Goal: Information Seeking & Learning: Learn about a topic

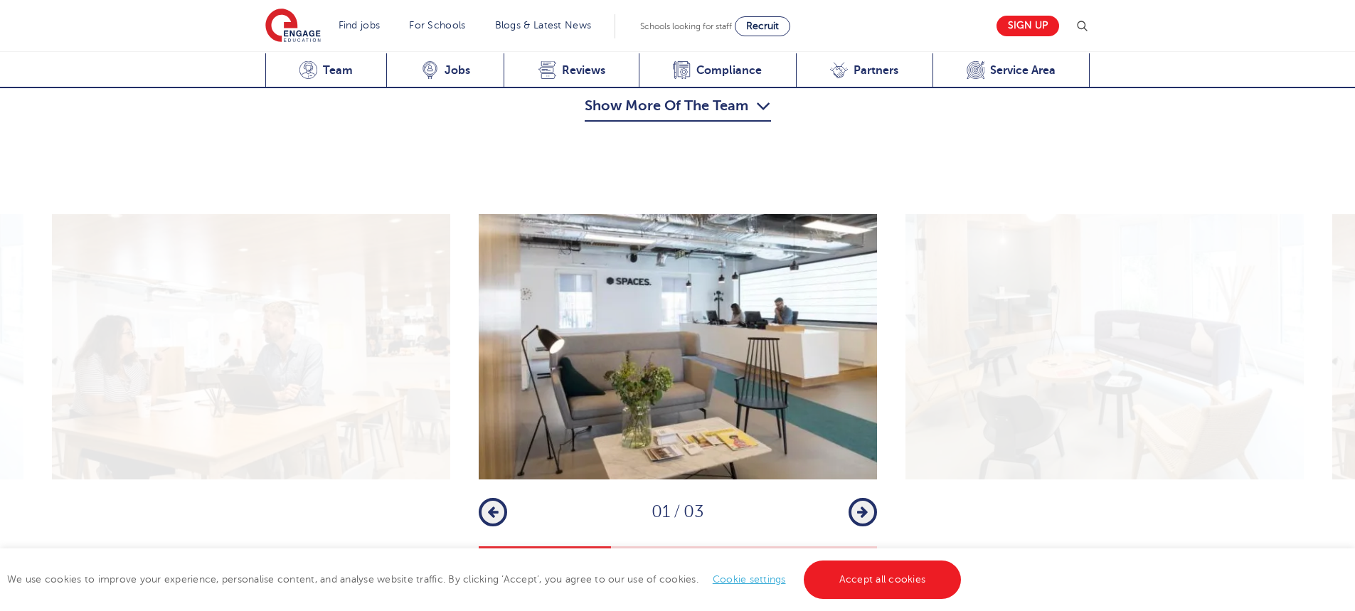
scroll to position [1778, 0]
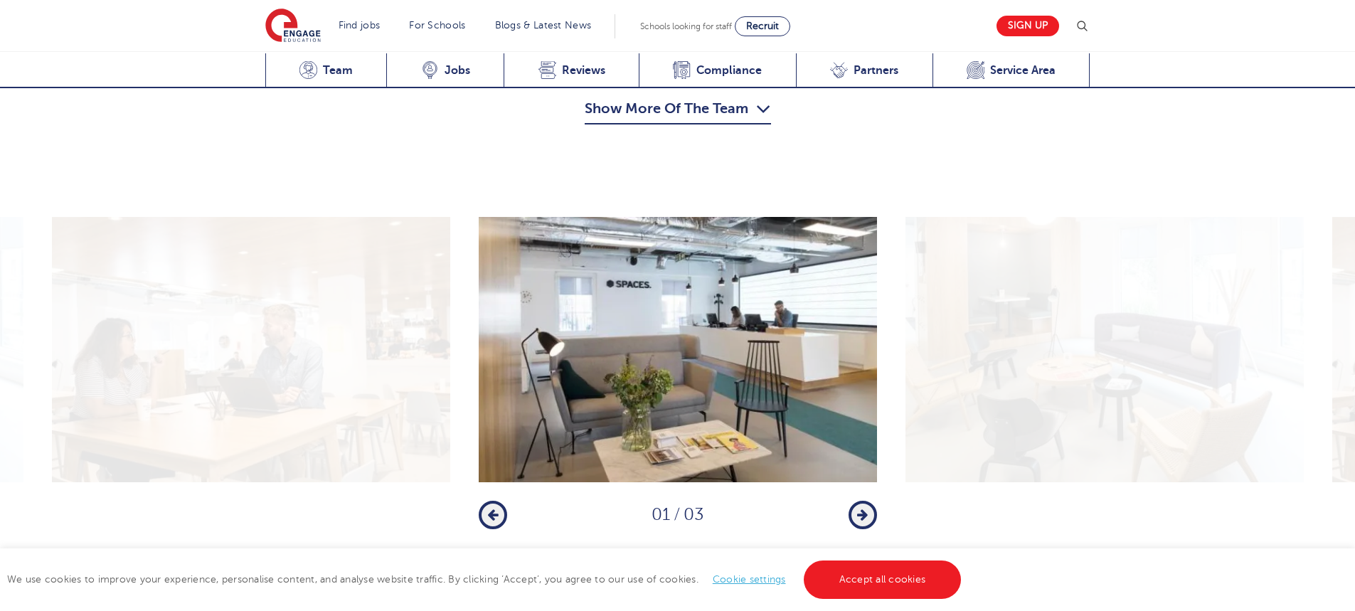
click at [866, 501] on button "Next" at bounding box center [862, 515] width 28 height 28
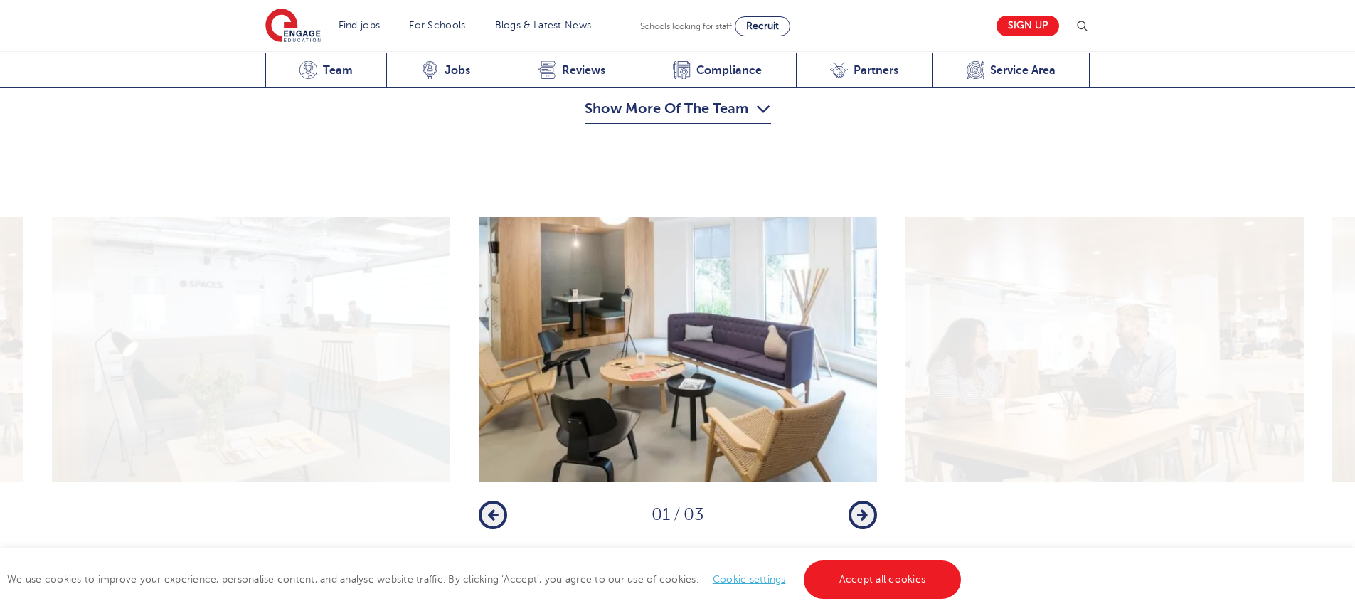
click at [866, 501] on button "Next" at bounding box center [862, 515] width 28 height 28
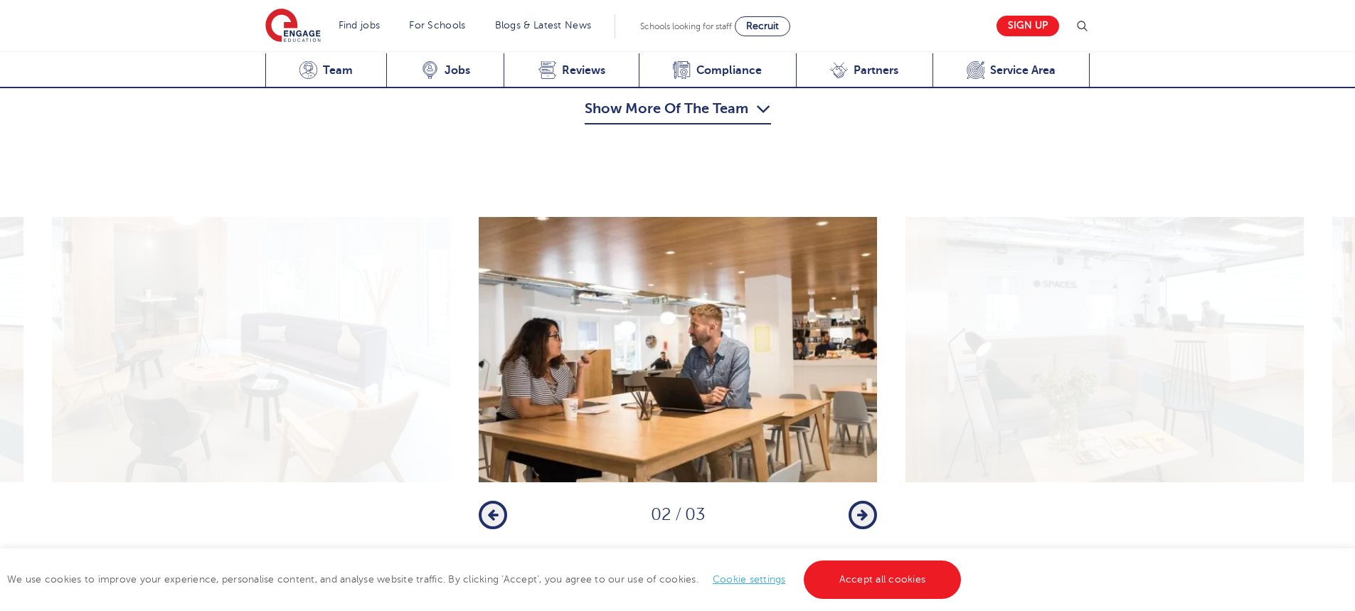
click at [866, 501] on button "Next" at bounding box center [862, 515] width 28 height 28
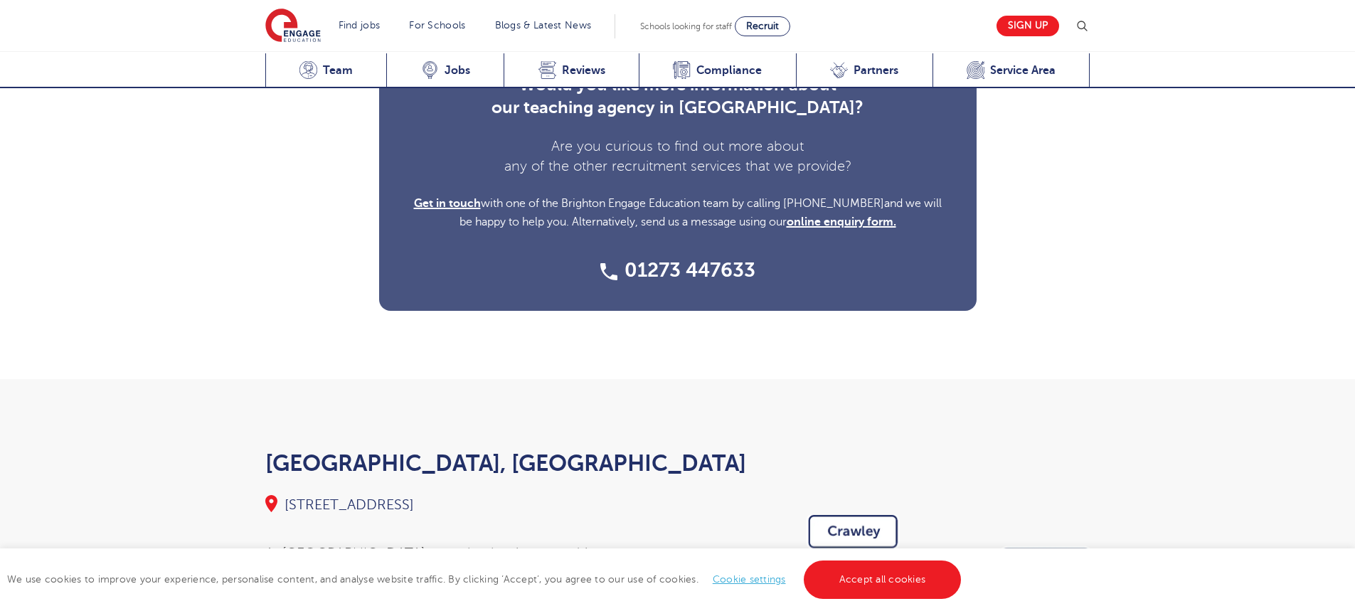
scroll to position [4343, 0]
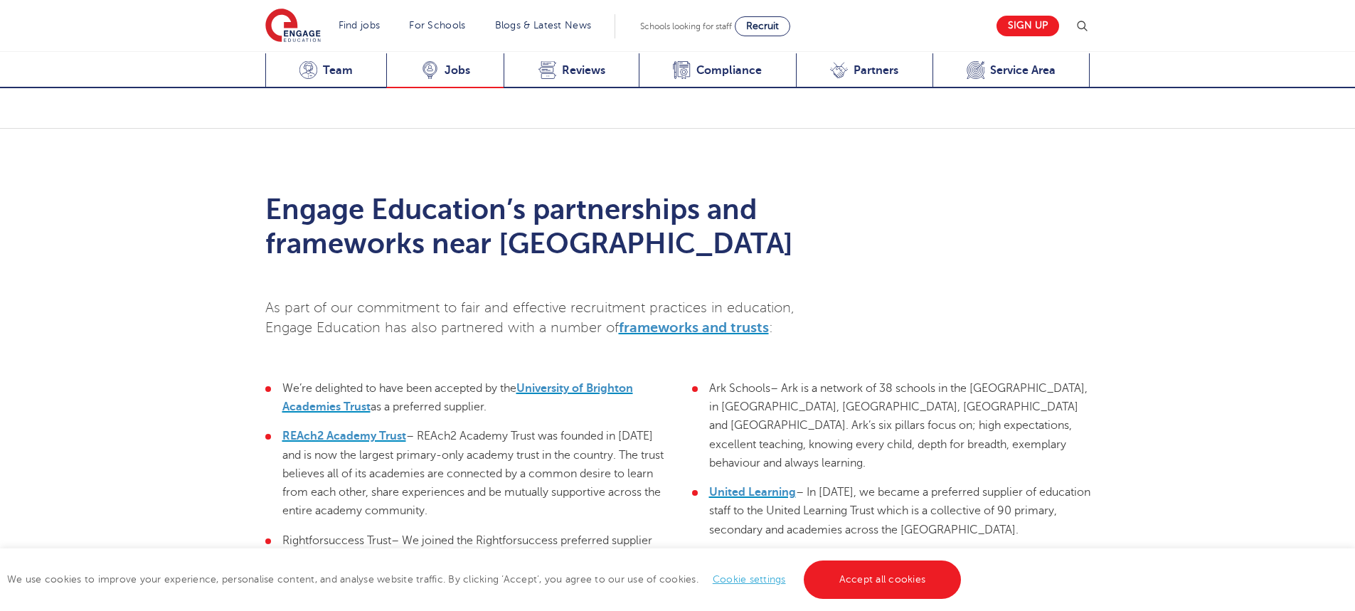
click at [444, 65] on span "Jobs" at bounding box center [457, 70] width 26 height 14
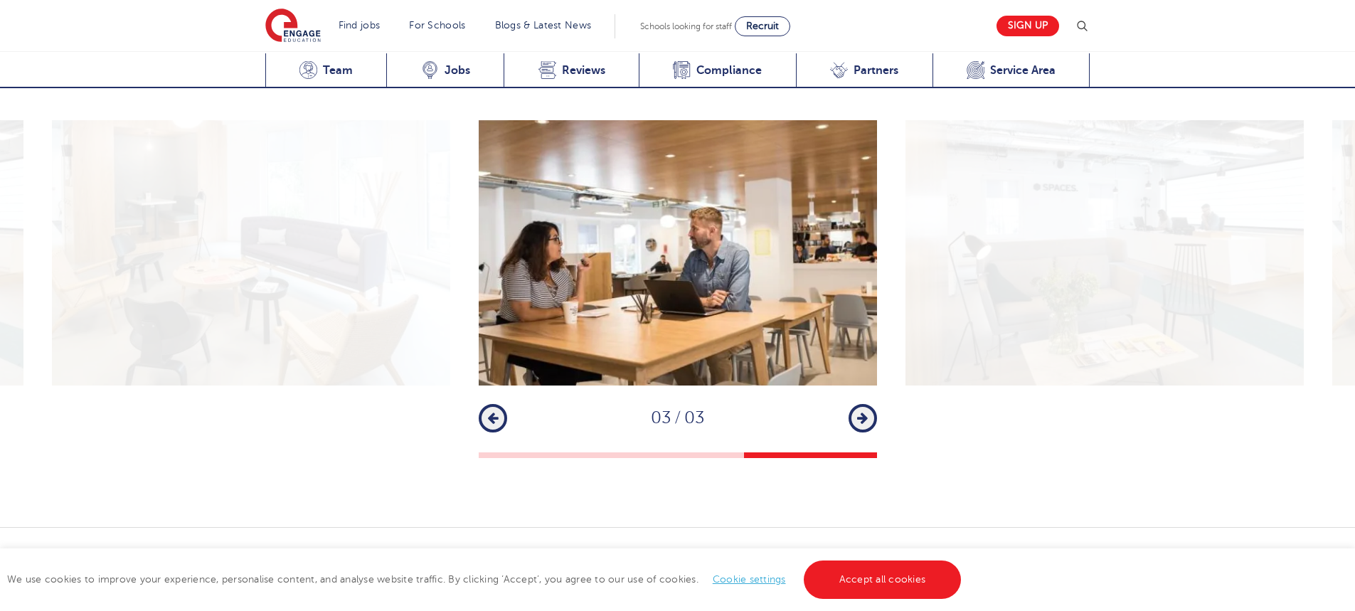
scroll to position [2032, 0]
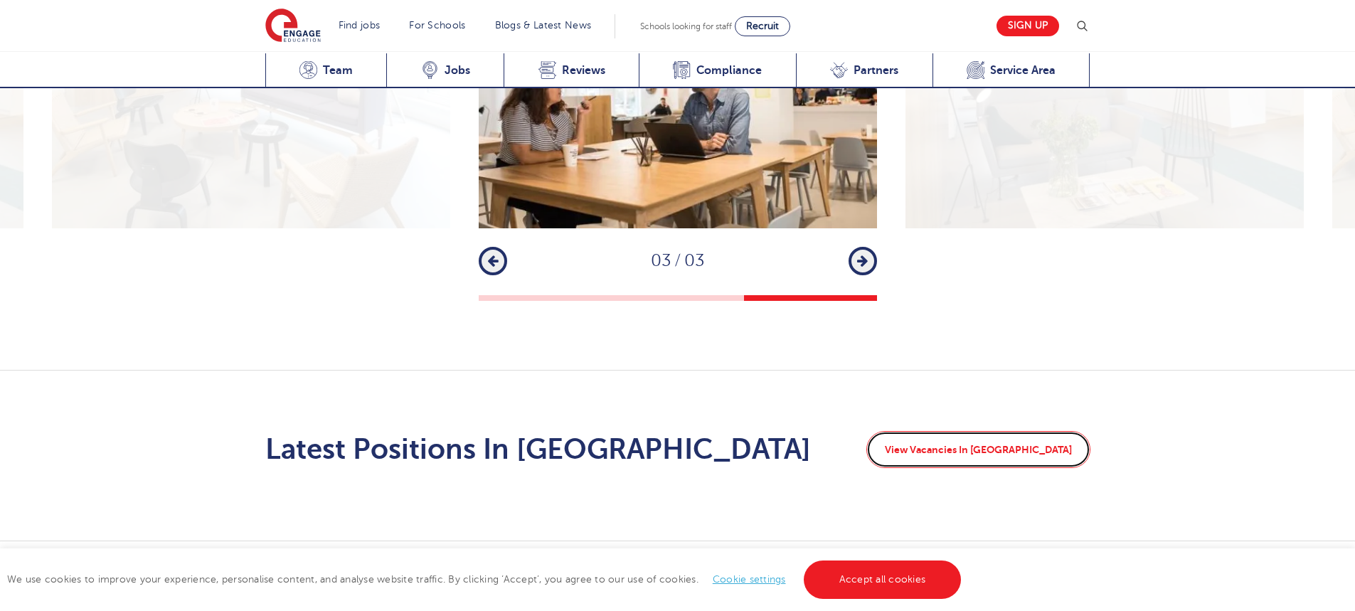
click at [1003, 431] on link "View Vacancies In [GEOGRAPHIC_DATA]" at bounding box center [978, 449] width 224 height 37
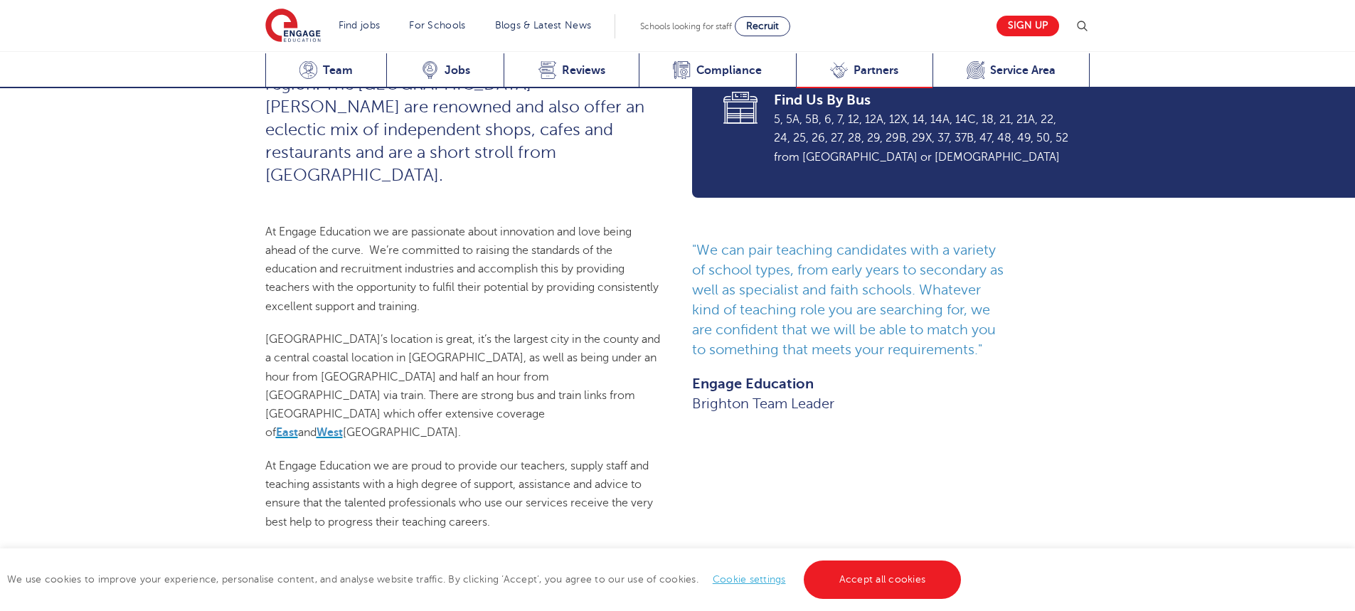
click at [882, 78] on div "Local Partnerships Partners" at bounding box center [864, 70] width 137 height 35
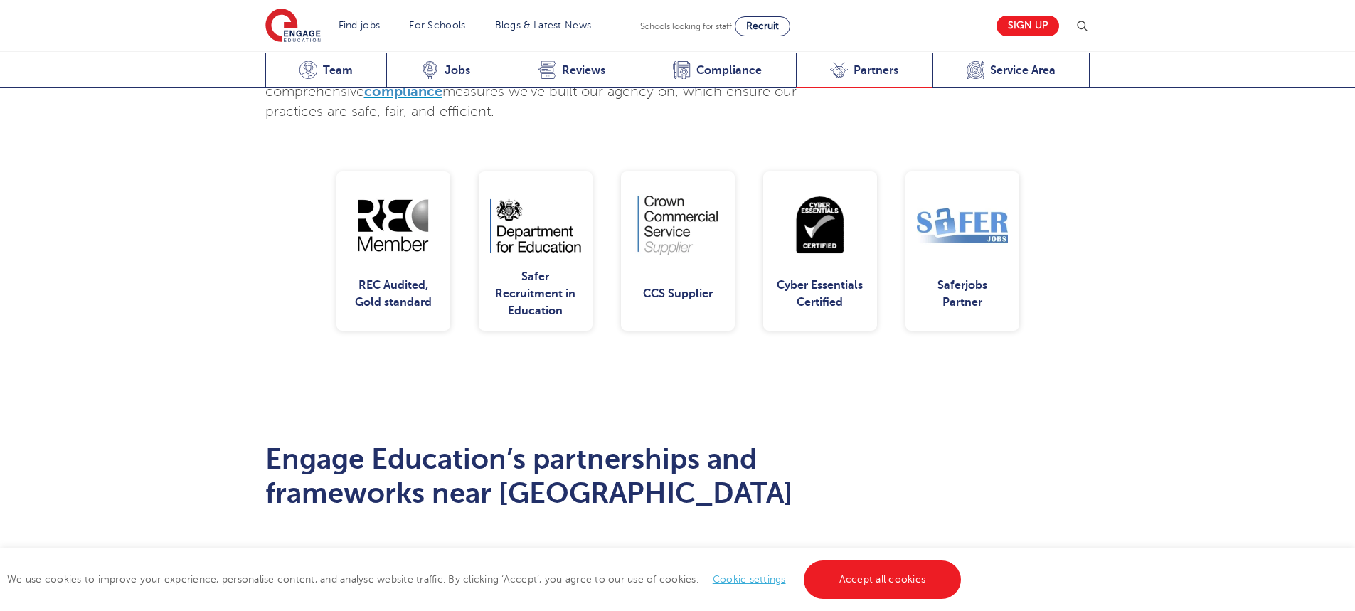
scroll to position [3390, 0]
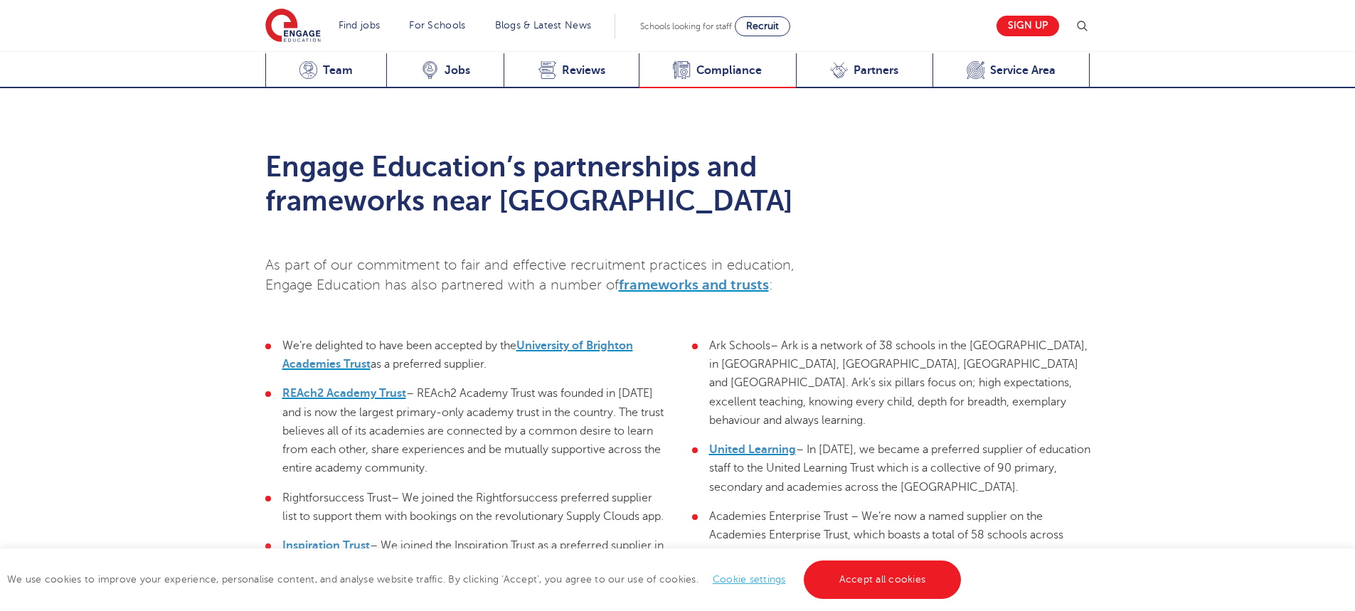
click at [725, 66] on span "Compliance" at bounding box center [728, 70] width 65 height 14
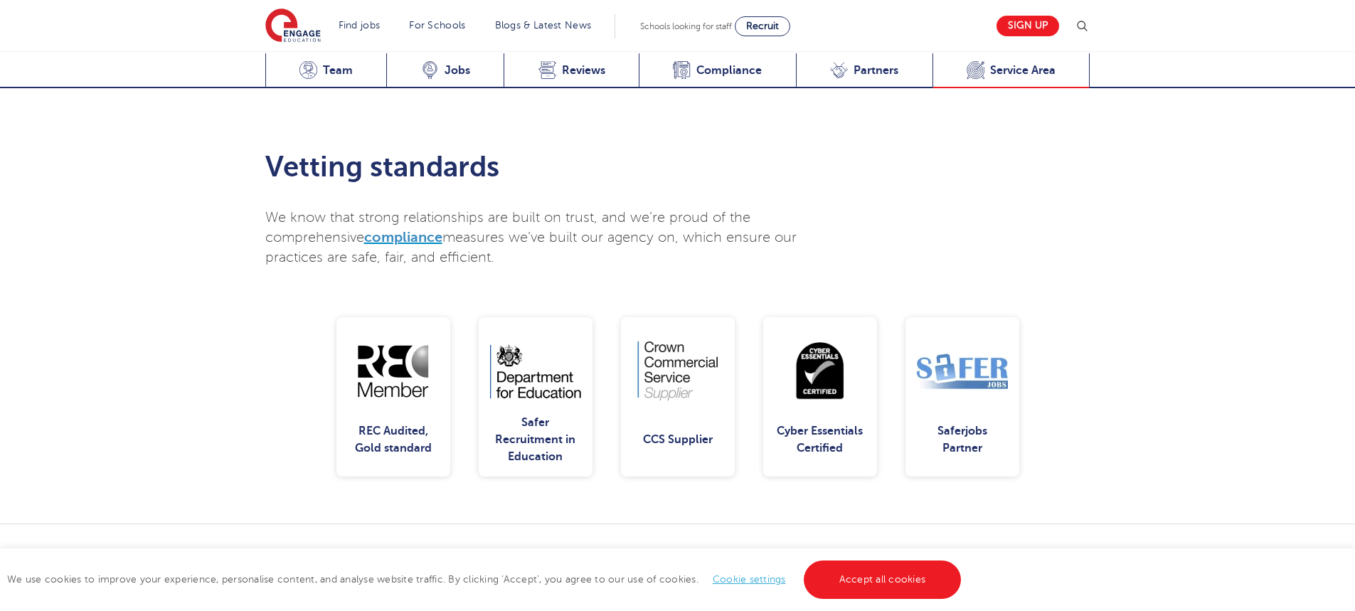
click at [961, 75] on div "Service Area Service Area" at bounding box center [1011, 70] width 158 height 35
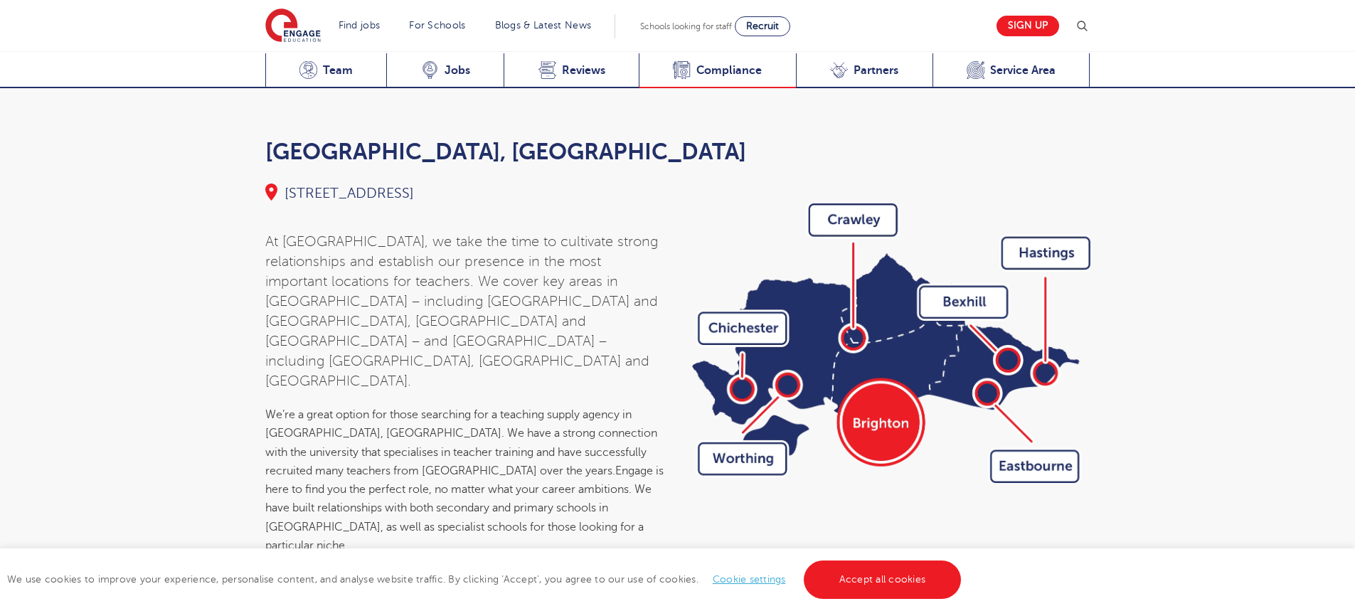
click at [662, 73] on div "Vetting Standards Compliance" at bounding box center [717, 70] width 157 height 35
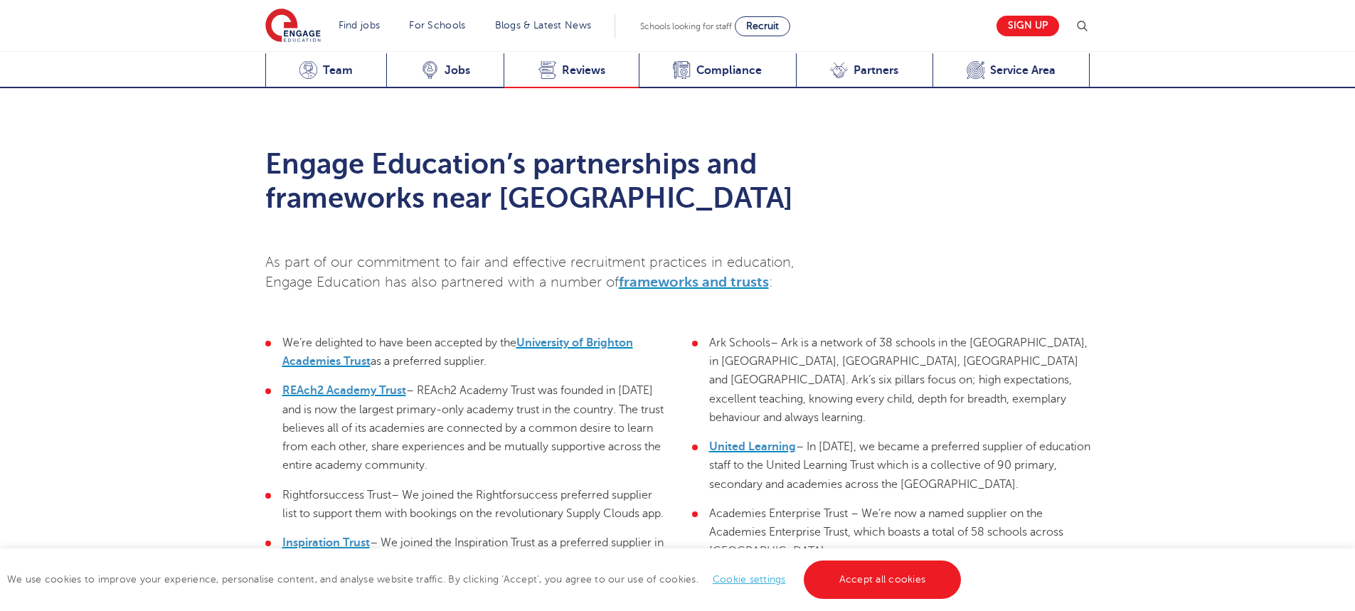
click at [570, 70] on span "Reviews" at bounding box center [583, 70] width 43 height 14
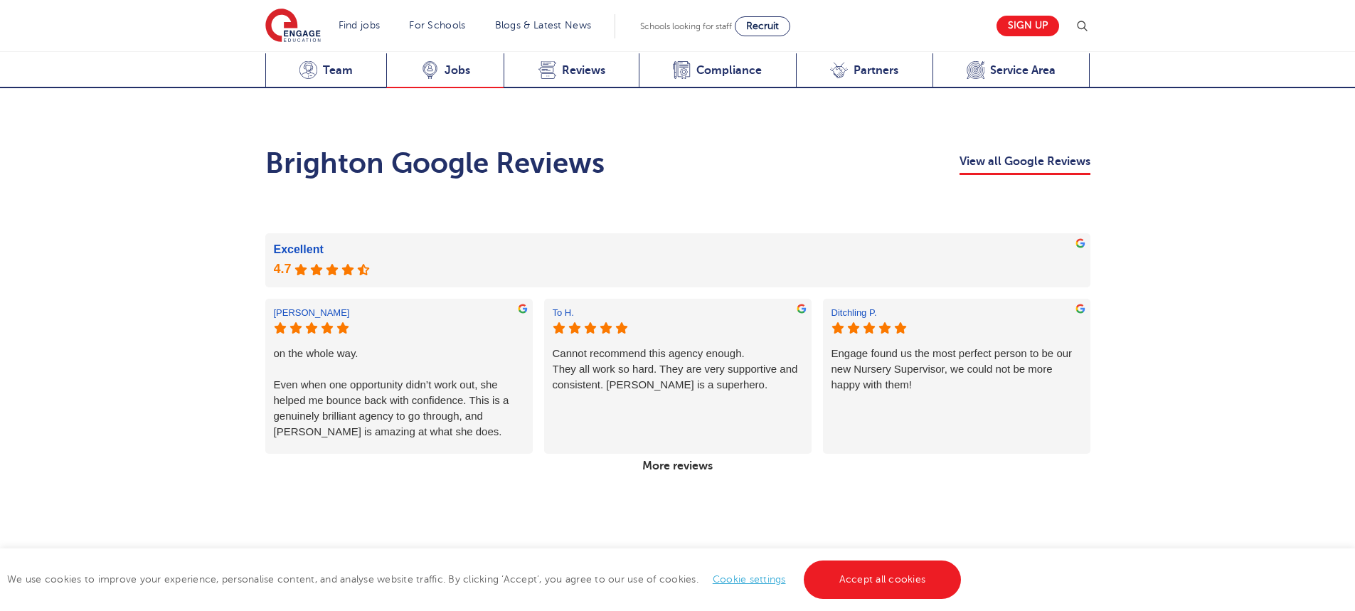
click at [467, 70] on span "Jobs" at bounding box center [457, 70] width 26 height 14
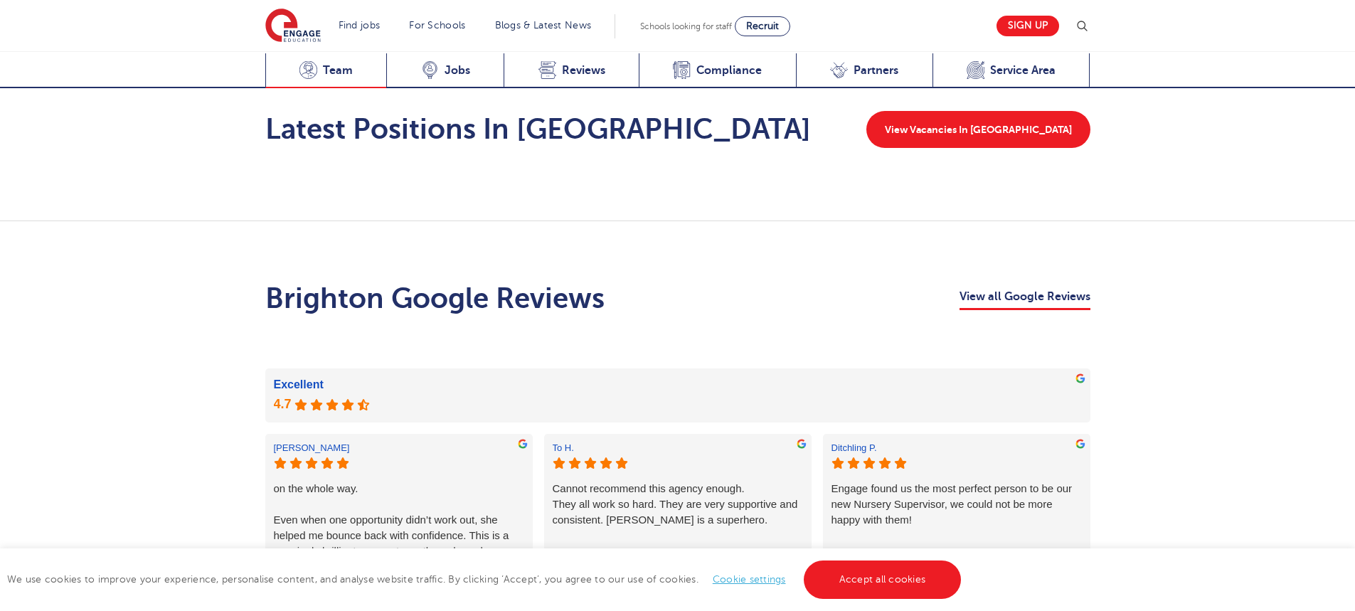
click at [341, 73] on span "Team" at bounding box center [338, 70] width 30 height 14
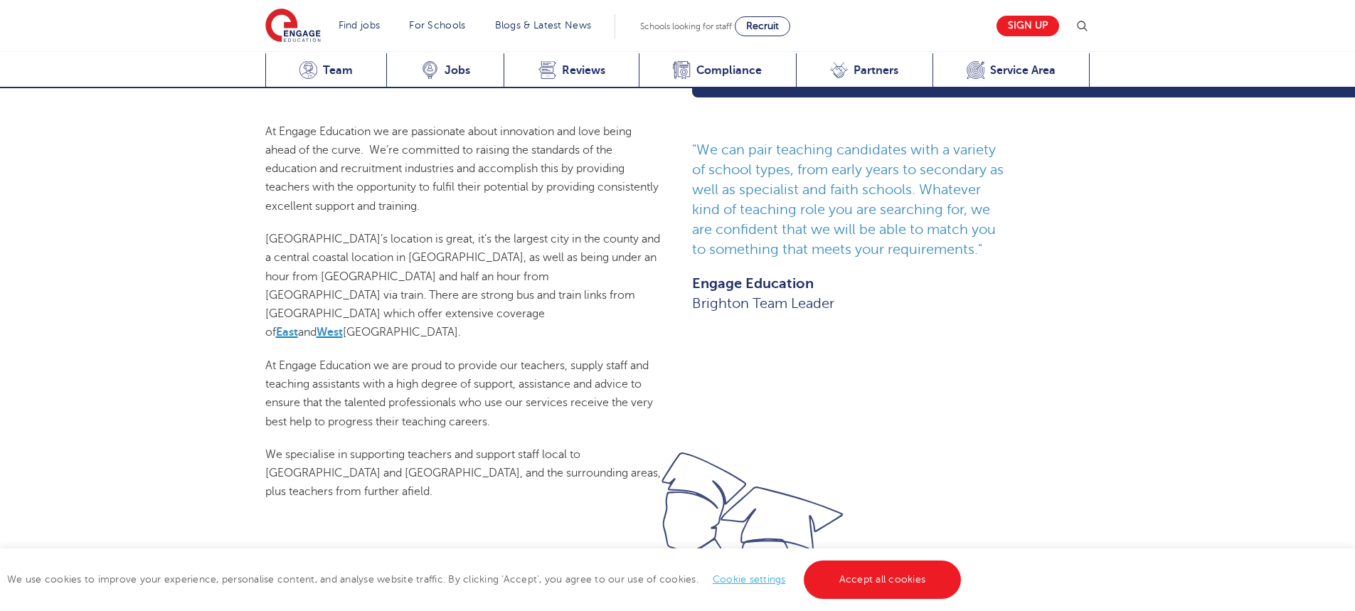
scroll to position [655, 0]
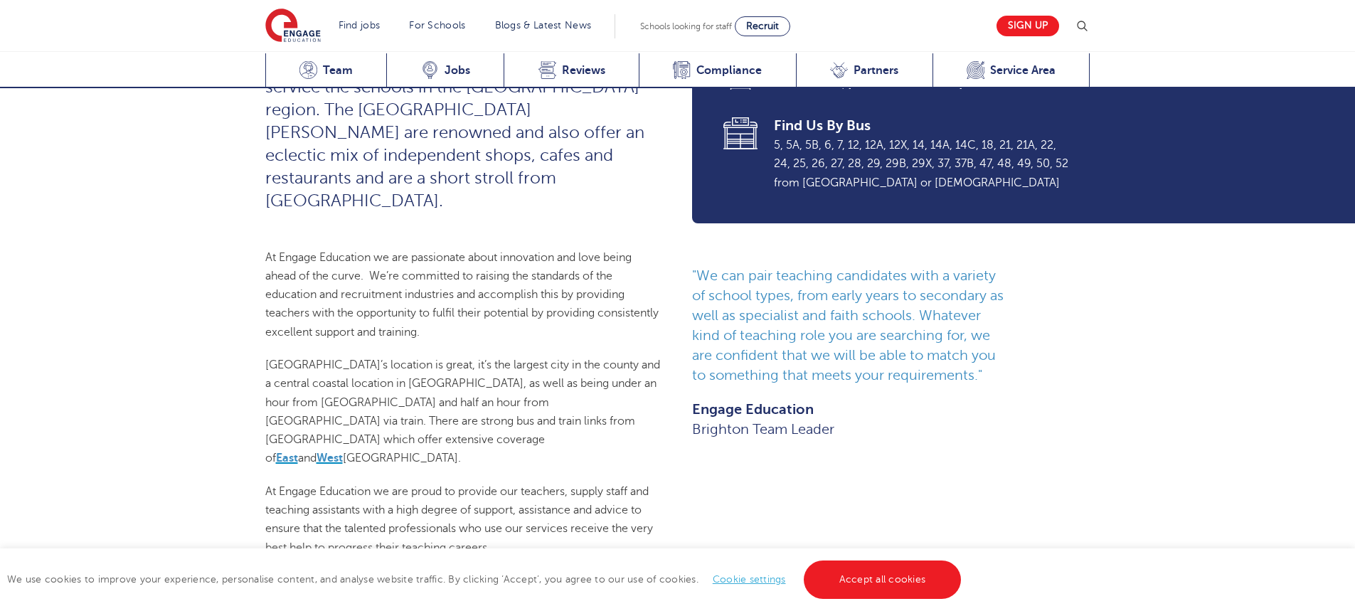
scroll to position [2487, 0]
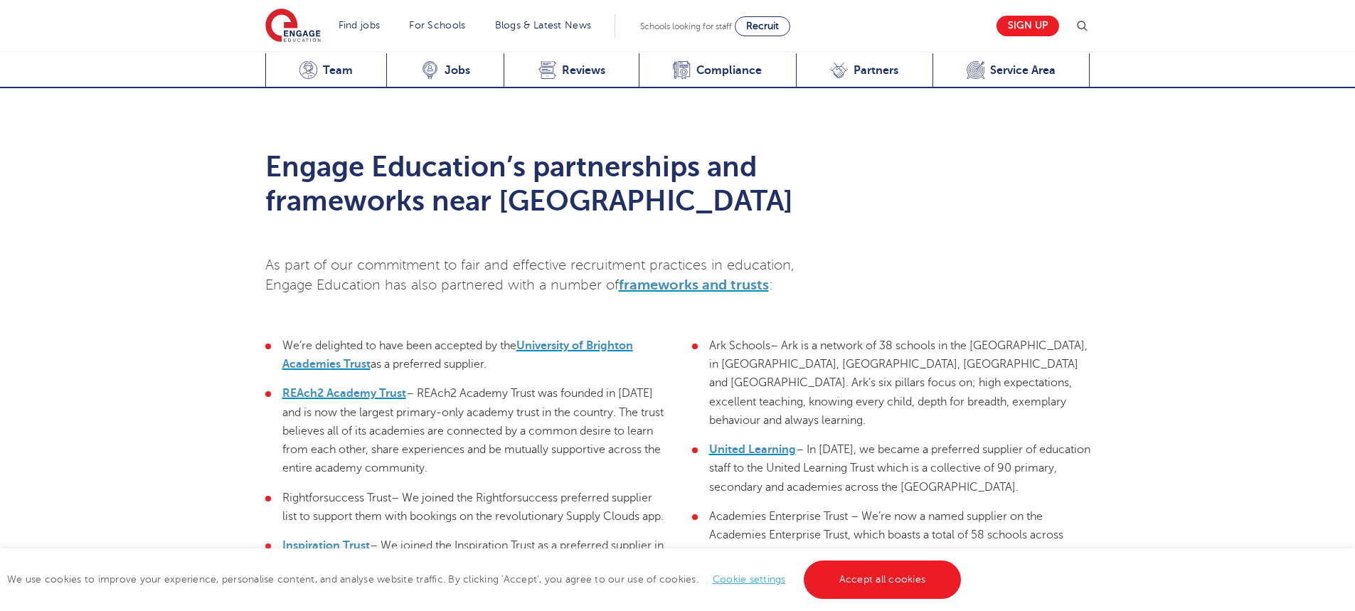
scroll to position [2316, 0]
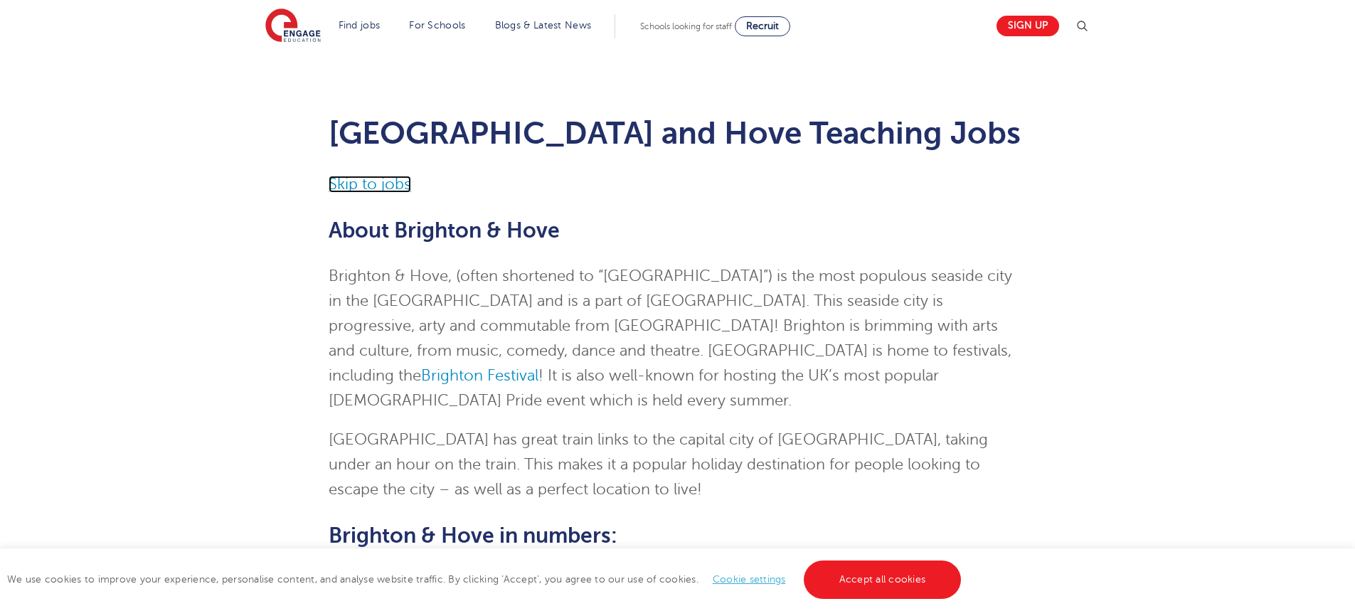
click at [369, 190] on link "Skip to jobs" at bounding box center [370, 184] width 82 height 17
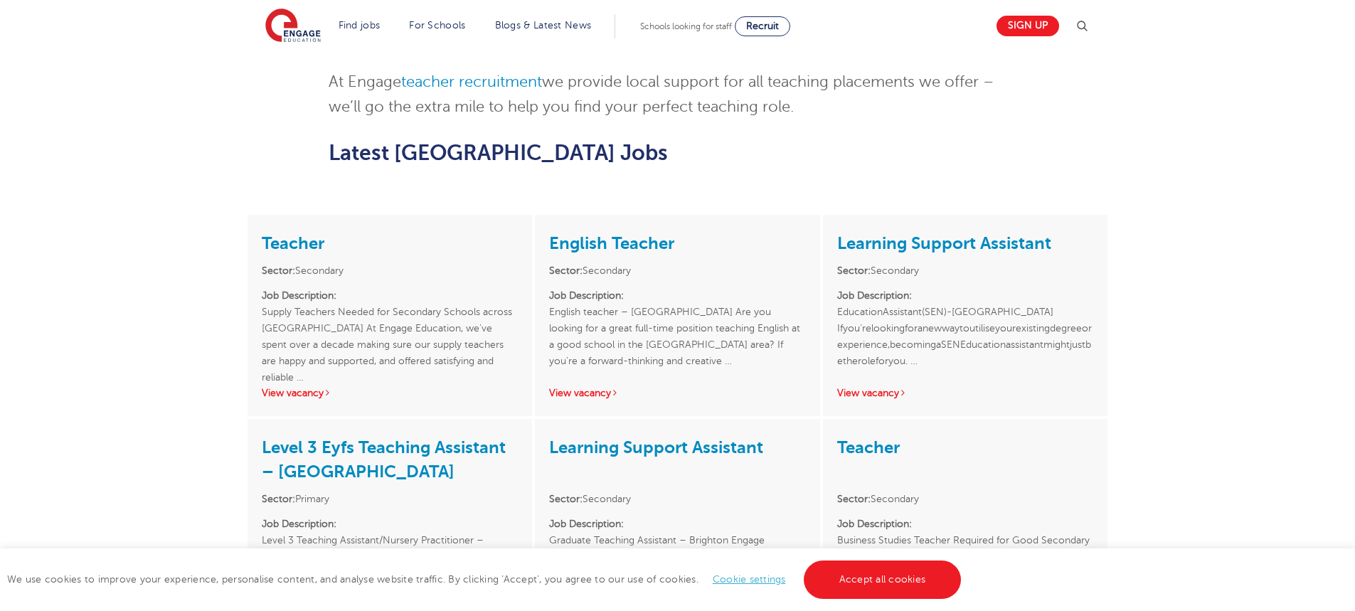
scroll to position [1204, 0]
